Goal: Find specific page/section: Find specific page/section

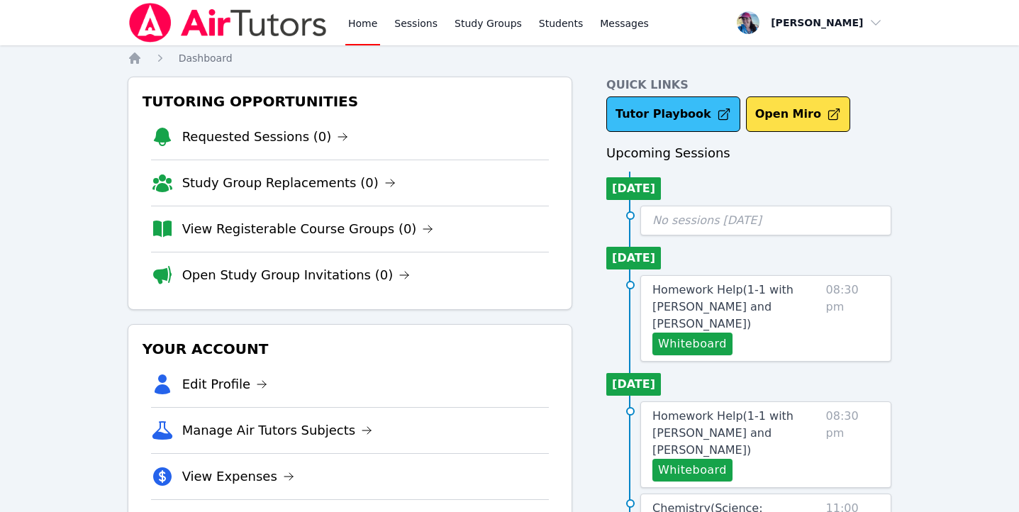
click at [687, 114] on link "Tutor Playbook" at bounding box center [673, 113] width 134 height 35
